Goal: Find specific page/section: Find specific page/section

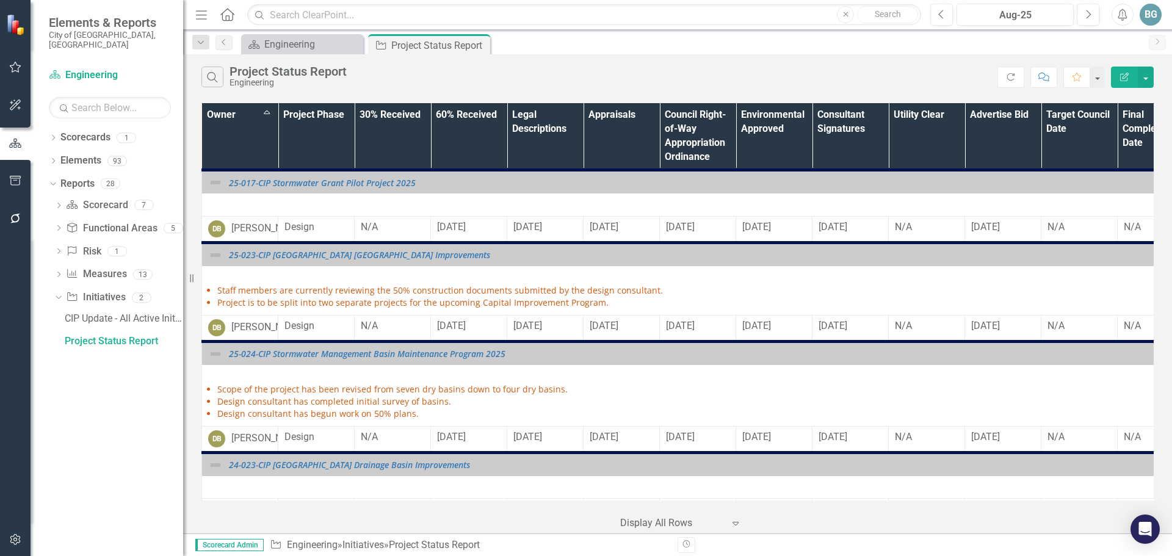
drag, startPoint x: 0, startPoint y: 0, endPoint x: 591, endPoint y: 21, distance: 591.4
click at [665, 48] on div "Scorecard Engineering Close Initiative Project Status Report Pin Close" at bounding box center [691, 44] width 904 height 20
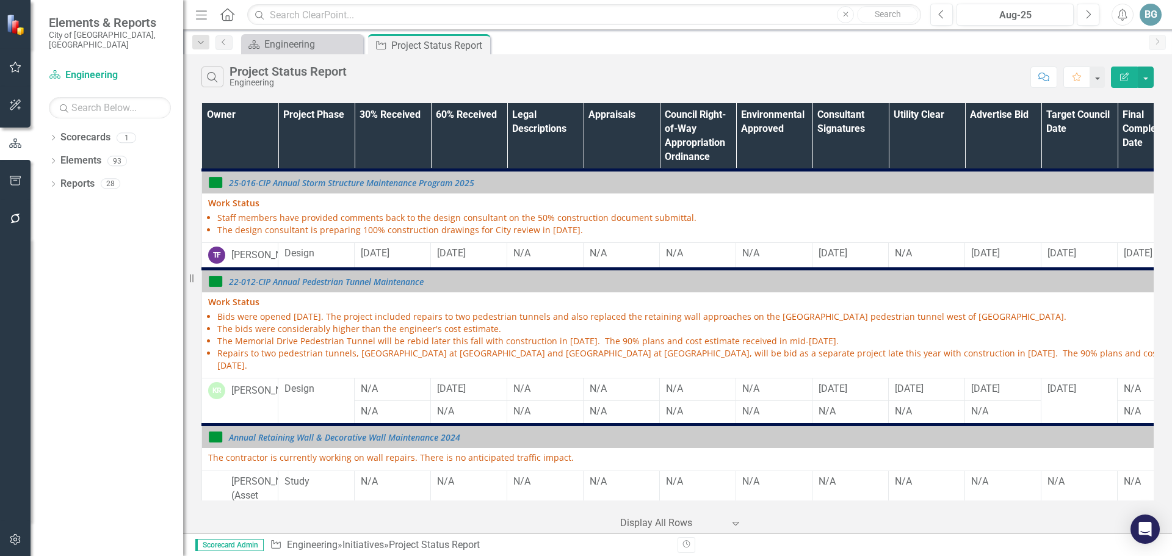
click at [239, 136] on th "Owner" at bounding box center [240, 136] width 76 height 67
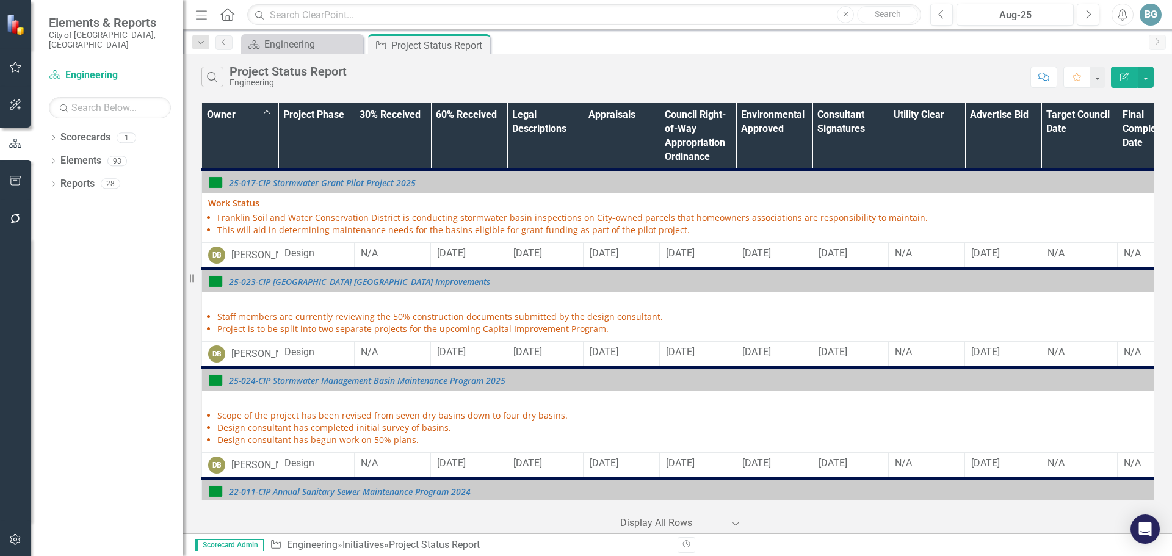
click at [562, 77] on div "Search Project Status Report Engineering" at bounding box center [612, 77] width 823 height 21
click at [55, 182] on icon "Dropdown" at bounding box center [53, 185] width 9 height 7
